Goal: Information Seeking & Learning: Learn about a topic

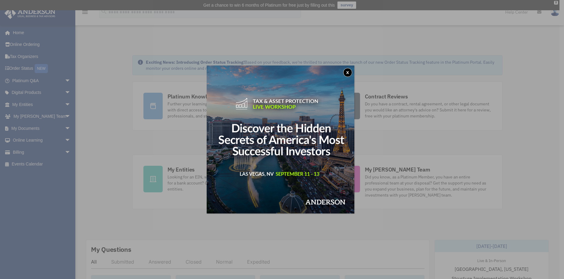
click at [350, 71] on button "x" at bounding box center [347, 72] width 9 height 9
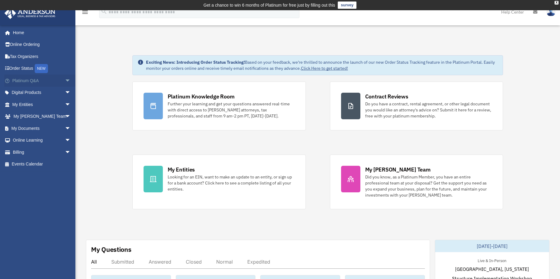
click at [65, 80] on span "arrow_drop_down" at bounding box center [71, 80] width 12 height 12
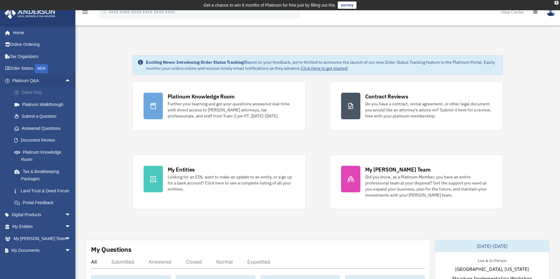
click at [41, 90] on link "Client FAQ" at bounding box center [43, 93] width 71 height 12
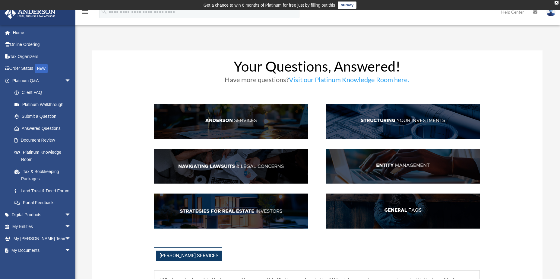
click at [395, 214] on img at bounding box center [403, 210] width 154 height 35
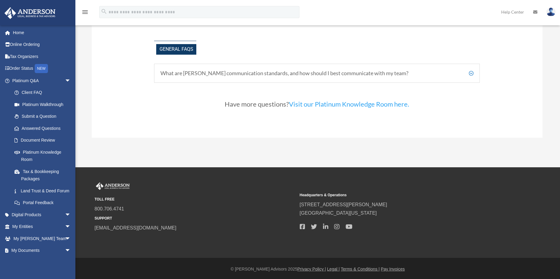
scroll to position [1342, 0]
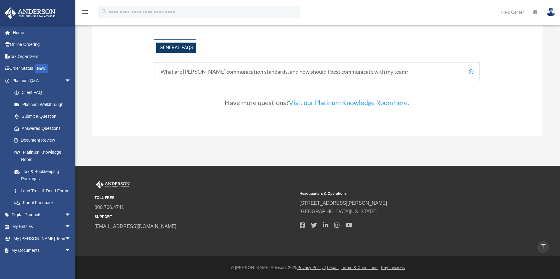
click at [256, 71] on h5 "What are Anderson's communication standards, and how should I best communicate …" at bounding box center [316, 71] width 313 height 7
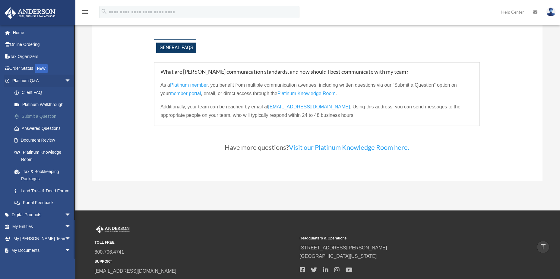
click at [44, 115] on link "Submit a Question" at bounding box center [43, 116] width 71 height 12
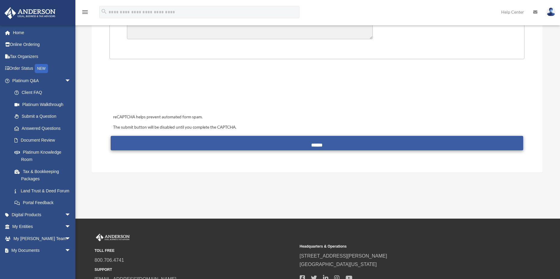
scroll to position [241, 0]
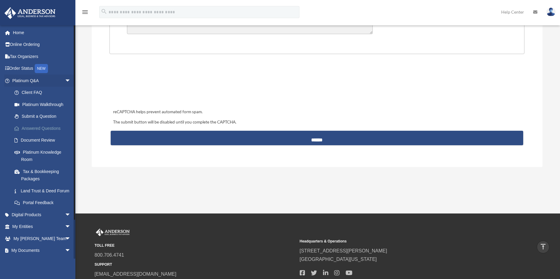
click at [32, 129] on link "Answered Questions" at bounding box center [43, 128] width 71 height 12
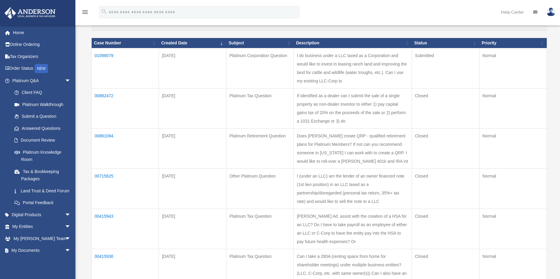
scroll to position [79, 0]
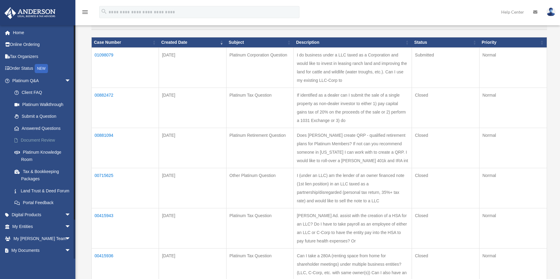
click at [36, 140] on link "Document Review" at bounding box center [43, 140] width 71 height 12
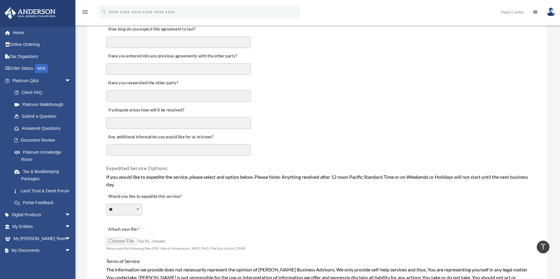
scroll to position [314, 0]
click at [36, 150] on link "Platinum Knowledge Room" at bounding box center [43, 155] width 71 height 19
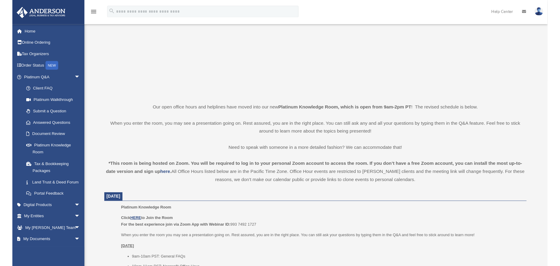
scroll to position [76, 0]
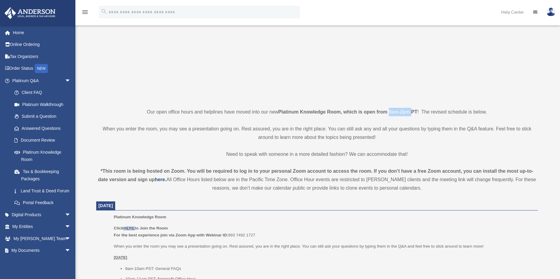
drag, startPoint x: 389, startPoint y: 112, endPoint x: 412, endPoint y: 112, distance: 22.9
click at [412, 112] on strong "Platinum Knowledge Room, which is open from 9am-2pm PT" at bounding box center [347, 111] width 139 height 5
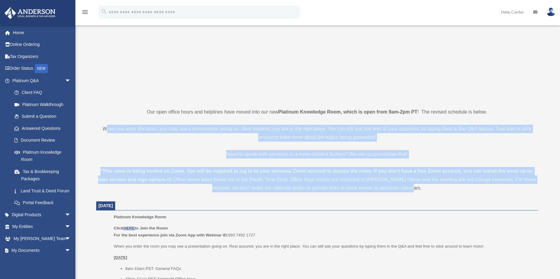
drag, startPoint x: 106, startPoint y: 125, endPoint x: 412, endPoint y: 192, distance: 312.8
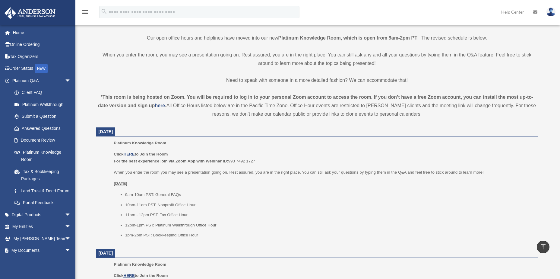
scroll to position [150, 0]
drag, startPoint x: 163, startPoint y: 159, endPoint x: 207, endPoint y: 162, distance: 44.1
click at [207, 162] on b "For the best experience join via Zoom App with Webinar ID:" at bounding box center [171, 160] width 114 height 5
drag, startPoint x: 207, startPoint y: 162, endPoint x: 221, endPoint y: 170, distance: 16.4
click at [221, 170] on p "When you enter the room you may see a presentation going on. Rest assured, you …" at bounding box center [324, 171] width 420 height 7
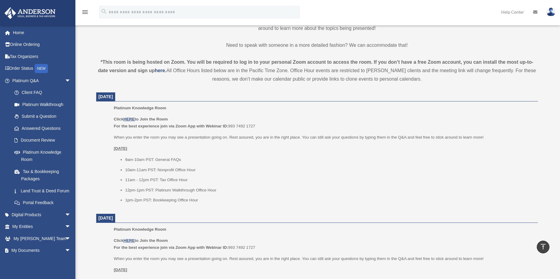
scroll to position [185, 0]
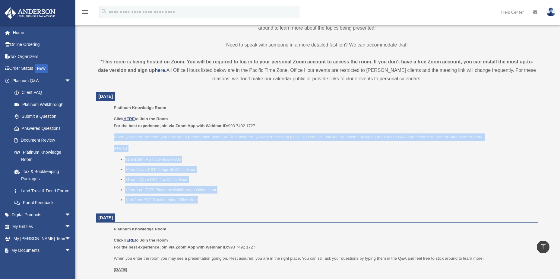
drag, startPoint x: 114, startPoint y: 136, endPoint x: 214, endPoint y: 201, distance: 119.8
click at [214, 201] on div "Click HERE to Join the Room For the best experience join via Zoom App with Webi…" at bounding box center [324, 159] width 420 height 88
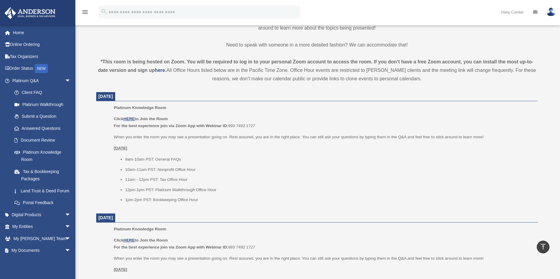
drag, startPoint x: 214, startPoint y: 201, endPoint x: 198, endPoint y: 126, distance: 76.8
click at [198, 126] on b "For the best experience join via Zoom App with Webinar ID:" at bounding box center [171, 125] width 114 height 5
click at [197, 126] on b "For the best experience join via Zoom App with Webinar ID:" at bounding box center [171, 125] width 114 height 5
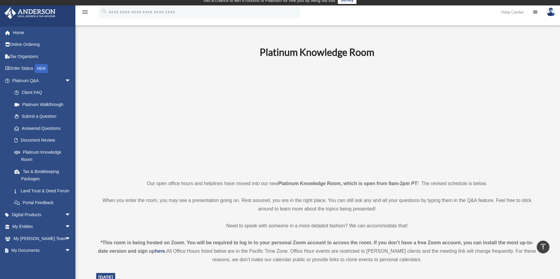
scroll to position [0, 0]
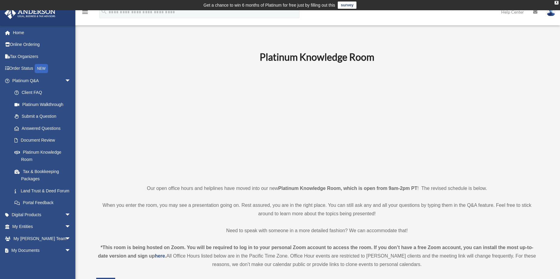
click at [551, 14] on img at bounding box center [550, 12] width 9 height 9
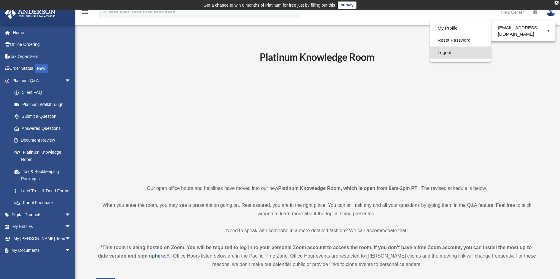
click at [434, 54] on link "Logout" at bounding box center [460, 52] width 60 height 12
